Goal: Task Accomplishment & Management: Use online tool/utility

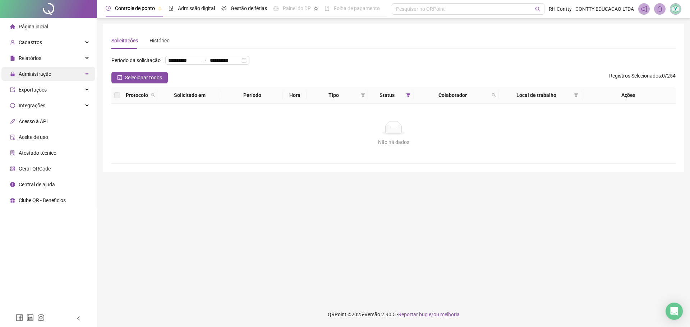
click at [76, 79] on div "Administração" at bounding box center [48, 74] width 94 height 14
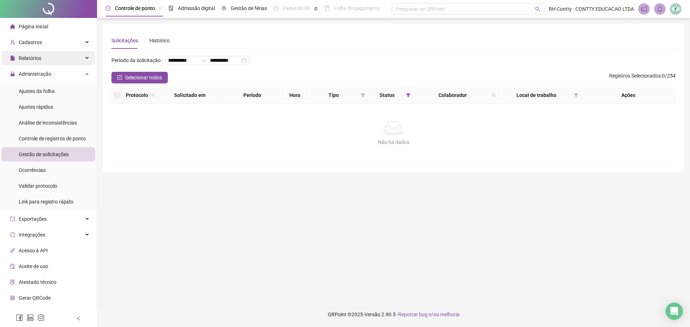
click at [55, 60] on div "Relatórios" at bounding box center [48, 58] width 94 height 14
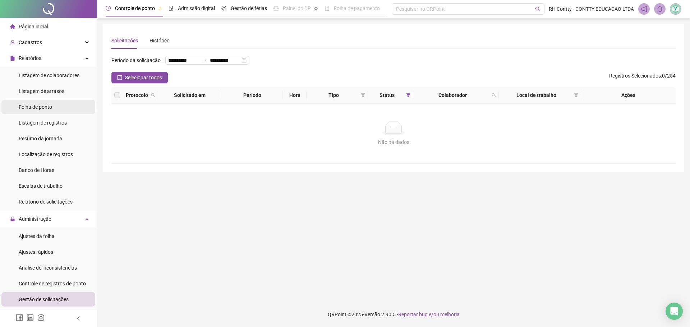
click at [44, 106] on span "Folha de ponto" at bounding box center [35, 107] width 33 height 6
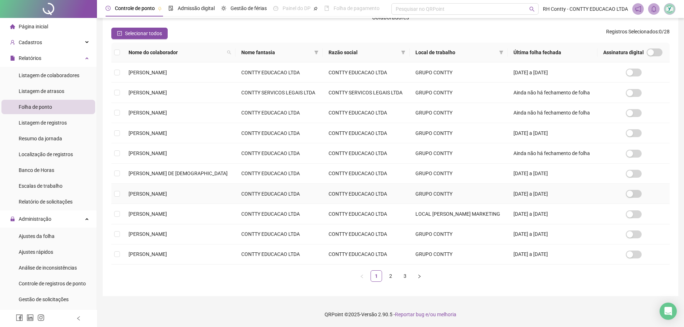
scroll to position [80, 0]
click at [390, 276] on link "2" at bounding box center [390, 276] width 11 height 11
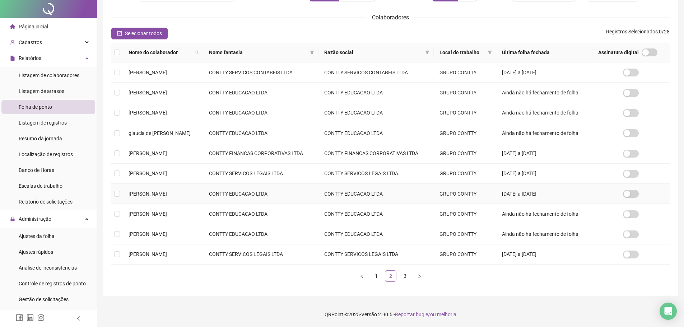
scroll to position [0, 0]
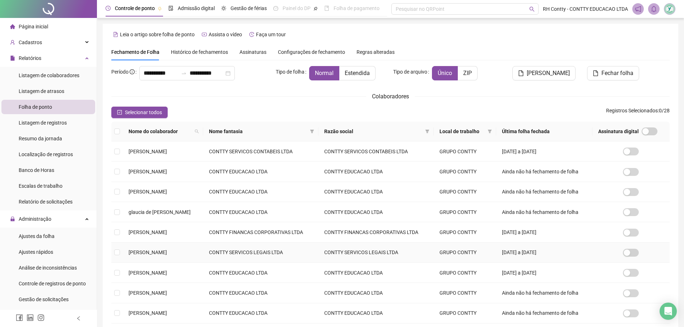
click at [203, 250] on td "[PERSON_NAME]" at bounding box center [163, 253] width 80 height 20
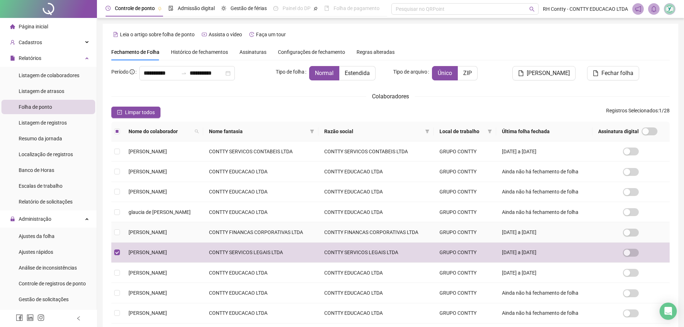
click at [203, 230] on td "[PERSON_NAME]" at bounding box center [163, 232] width 80 height 20
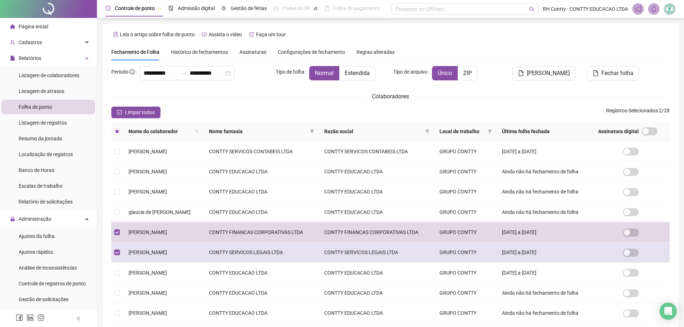
click at [203, 249] on td "[PERSON_NAME]" at bounding box center [163, 253] width 80 height 20
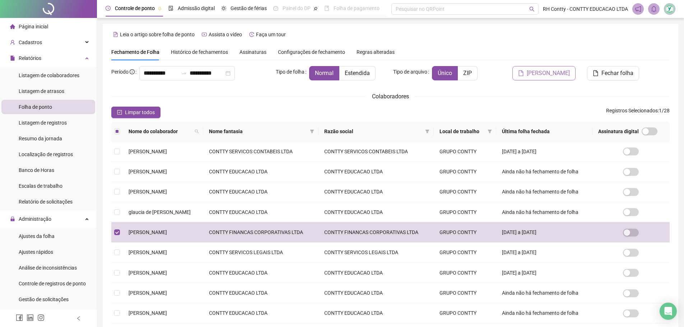
click at [541, 73] on span "[PERSON_NAME]" at bounding box center [548, 73] width 43 height 9
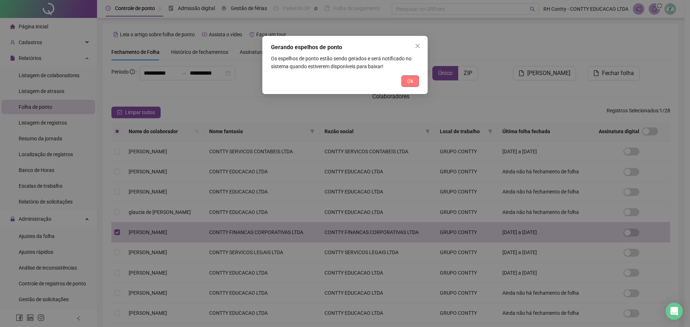
click at [412, 82] on span "Ok" at bounding box center [410, 81] width 6 height 8
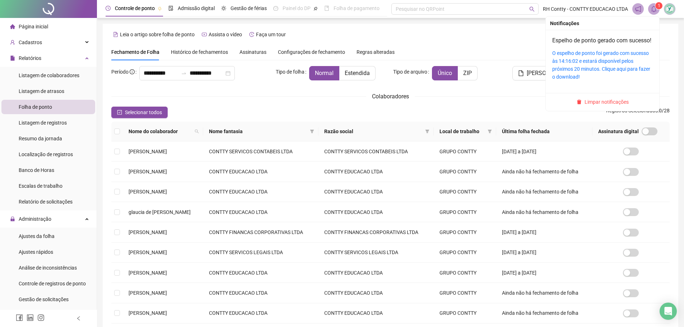
click at [654, 10] on icon "bell" at bounding box center [654, 9] width 6 height 6
click at [606, 63] on link "O espelho de ponto foi gerado com sucesso às 14:16:02 e estará disponível pelos…" at bounding box center [601, 64] width 98 height 29
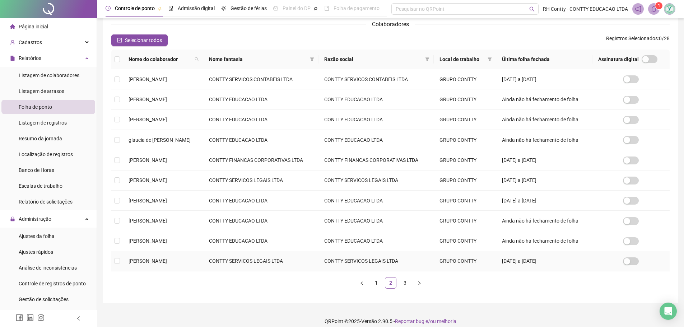
scroll to position [80, 0]
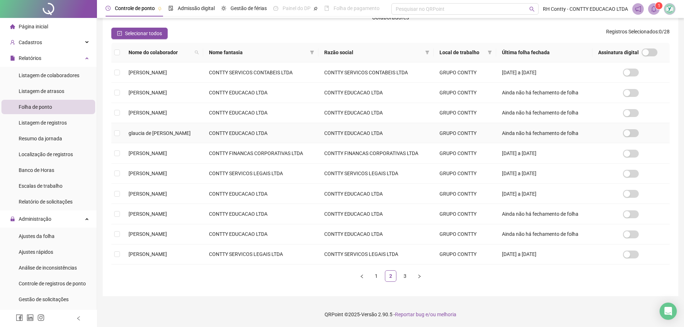
click at [251, 131] on td "CONTTY EDUCACAO LTDA" at bounding box center [260, 133] width 115 height 20
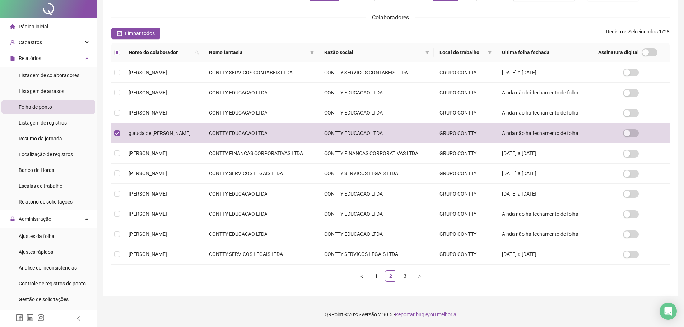
scroll to position [0, 0]
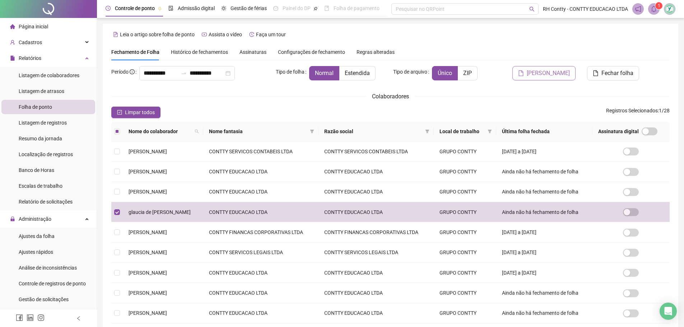
click at [559, 74] on span "[PERSON_NAME]" at bounding box center [548, 73] width 43 height 9
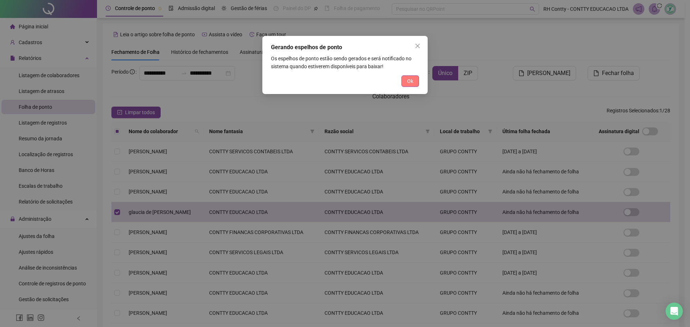
click at [401, 79] on button "Ok" at bounding box center [410, 80] width 18 height 11
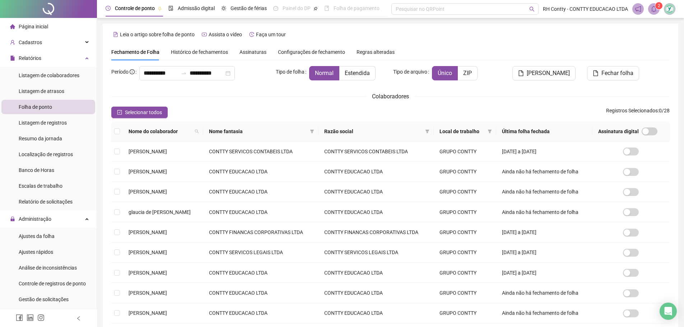
click at [654, 13] on span at bounding box center [653, 8] width 11 height 11
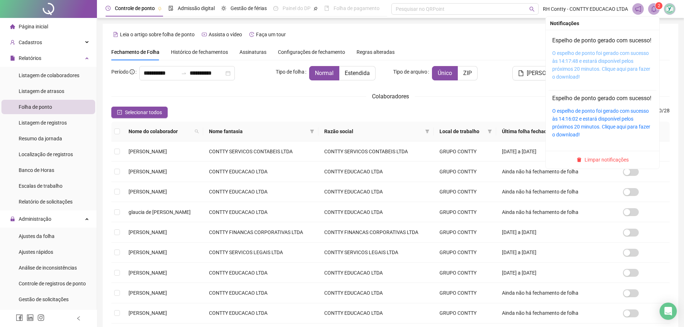
click at [629, 63] on link "O espelho de ponto foi gerado com sucesso às 14:17:48 e estará disponível pelos…" at bounding box center [601, 64] width 98 height 29
